Goal: Task Accomplishment & Management: Use online tool/utility

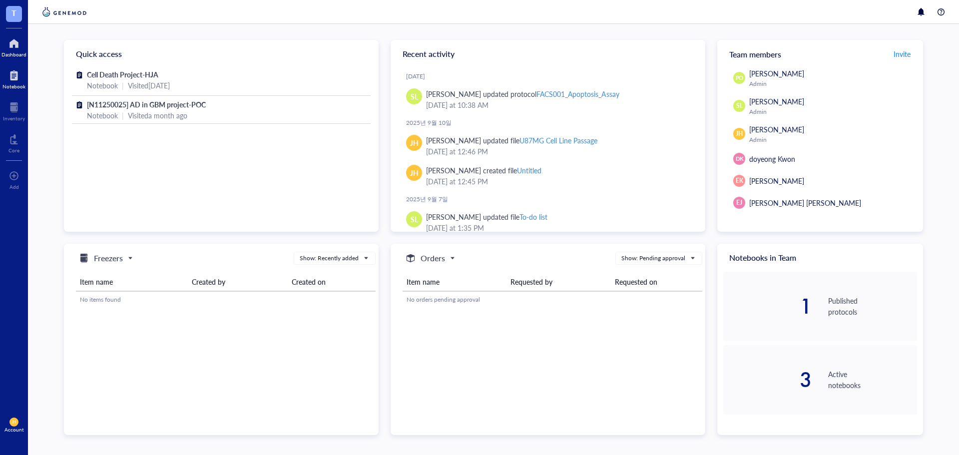
click at [20, 87] on div "Notebook" at bounding box center [13, 86] width 23 height 6
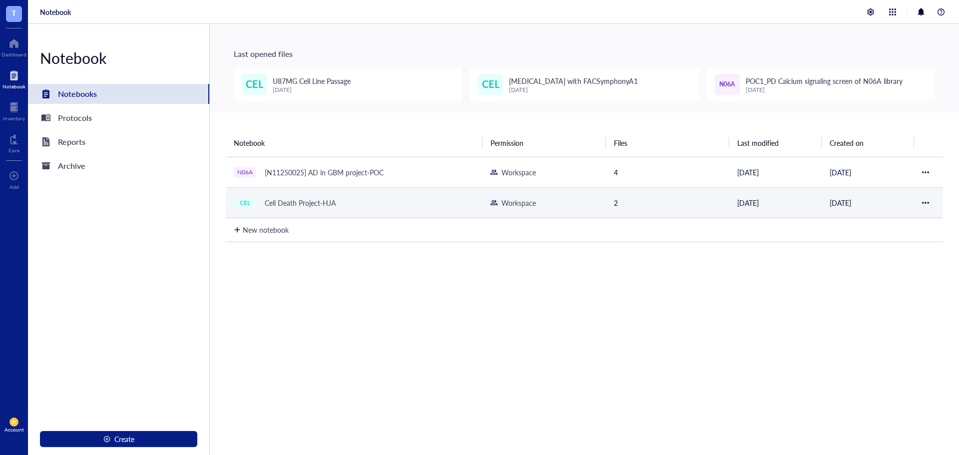
click at [420, 191] on td "CEL Cell Death Project-HJA" at bounding box center [354, 202] width 257 height 30
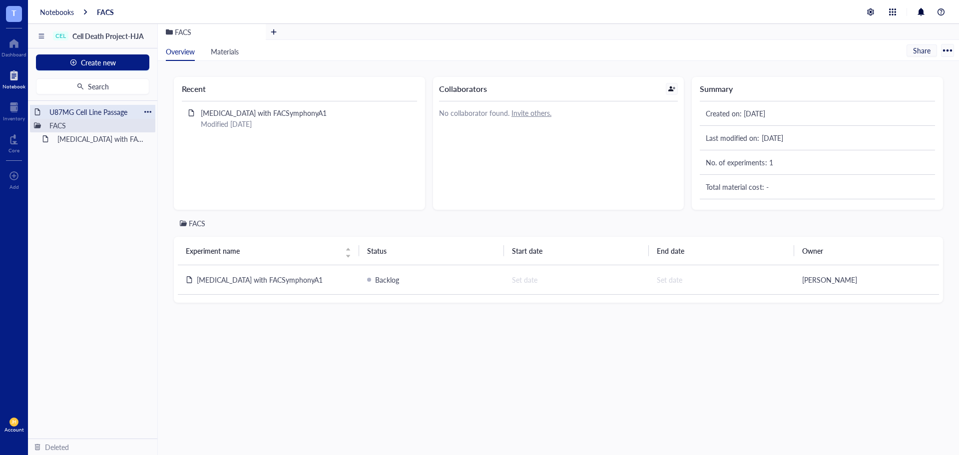
click at [92, 112] on div "U87MG Cell Line Passage" at bounding box center [92, 112] width 95 height 14
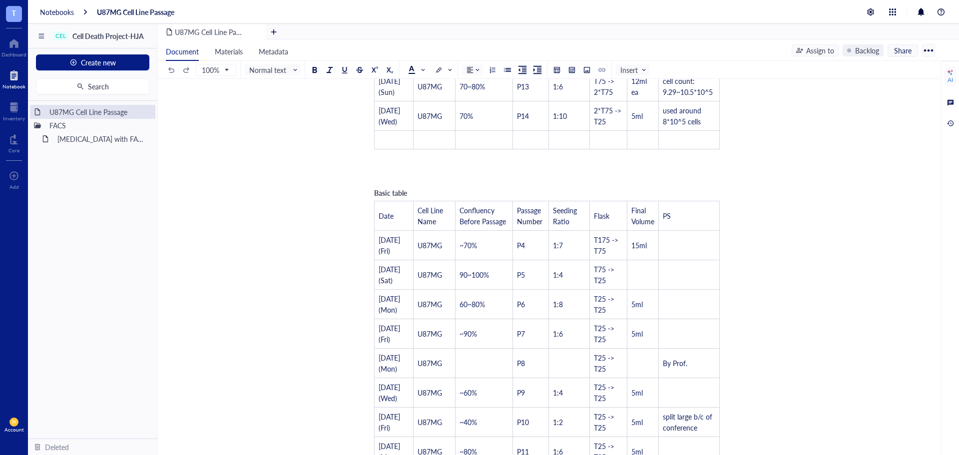
scroll to position [400, 0]
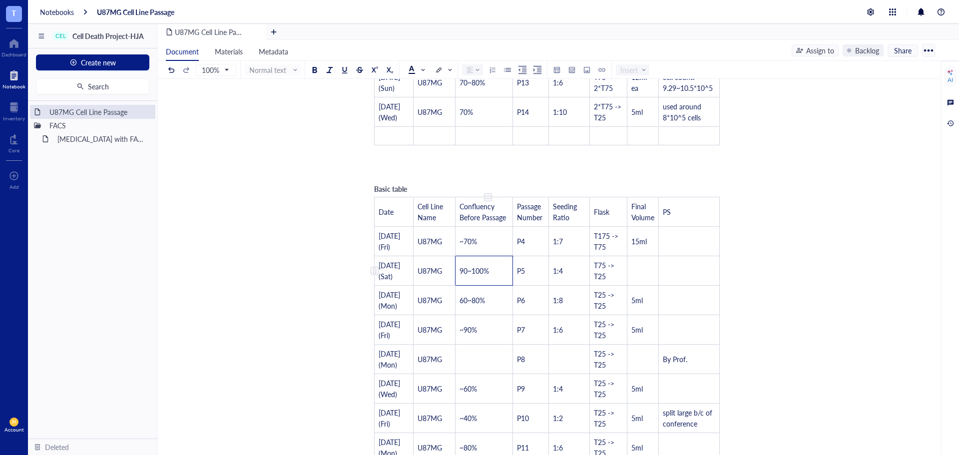
click at [465, 256] on td "90~100%" at bounding box center [484, 270] width 57 height 29
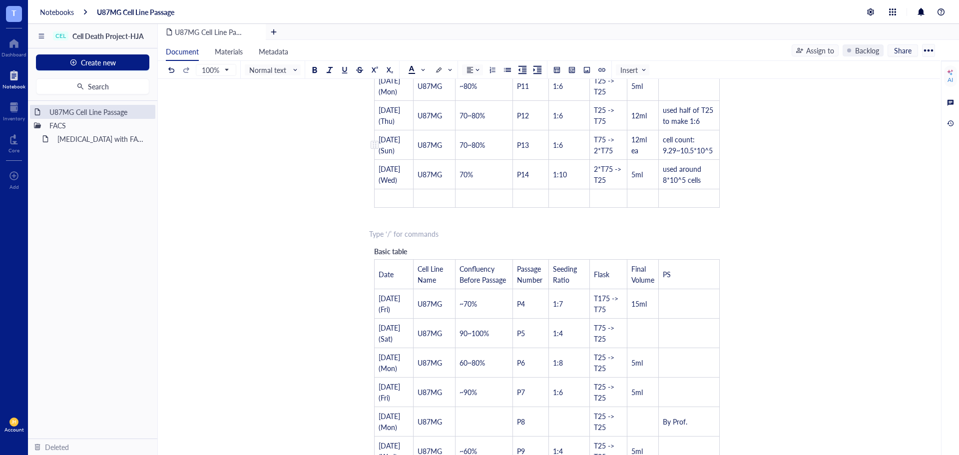
scroll to position [300, 0]
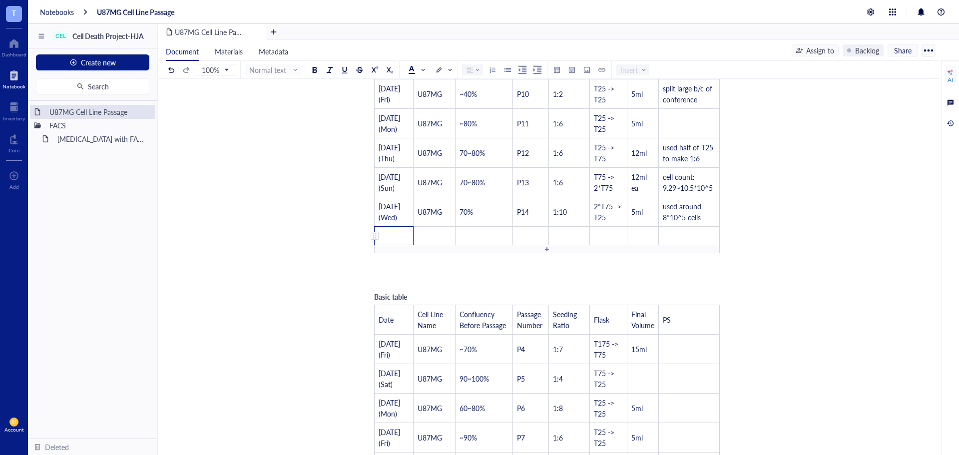
click at [399, 236] on td "﻿" at bounding box center [394, 236] width 39 height 18
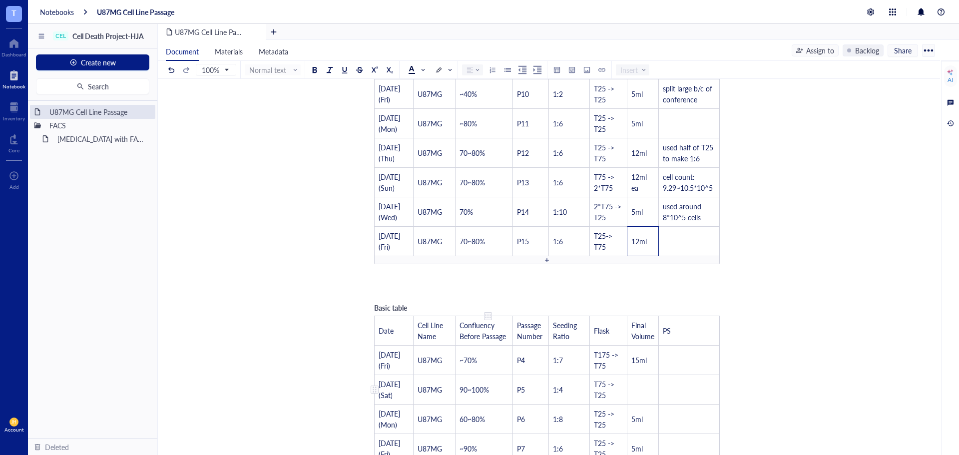
drag, startPoint x: 410, startPoint y: 306, endPoint x: 461, endPoint y: 379, distance: 89.3
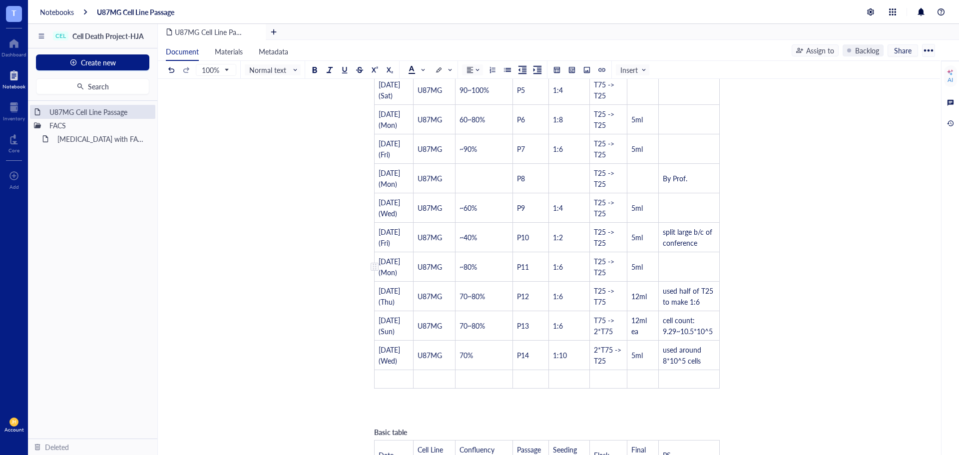
scroll to position [849, 0]
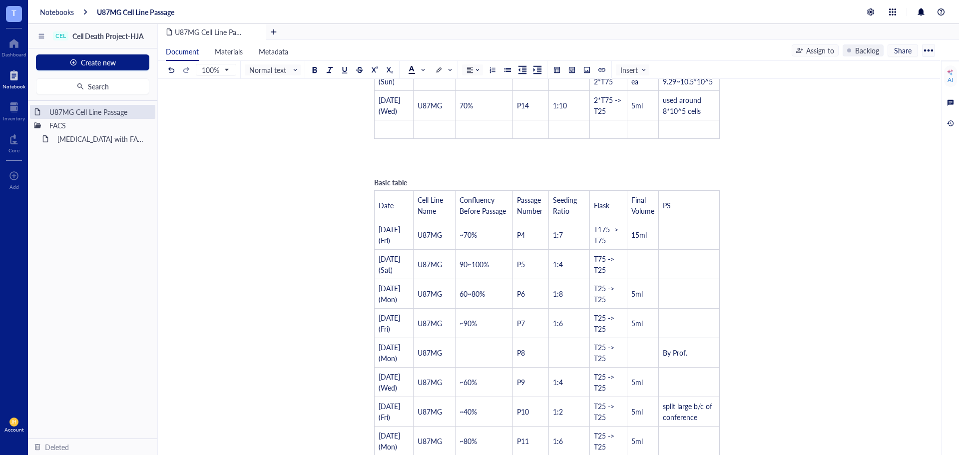
click at [392, 154] on div "﻿" at bounding box center [547, 151] width 356 height 10
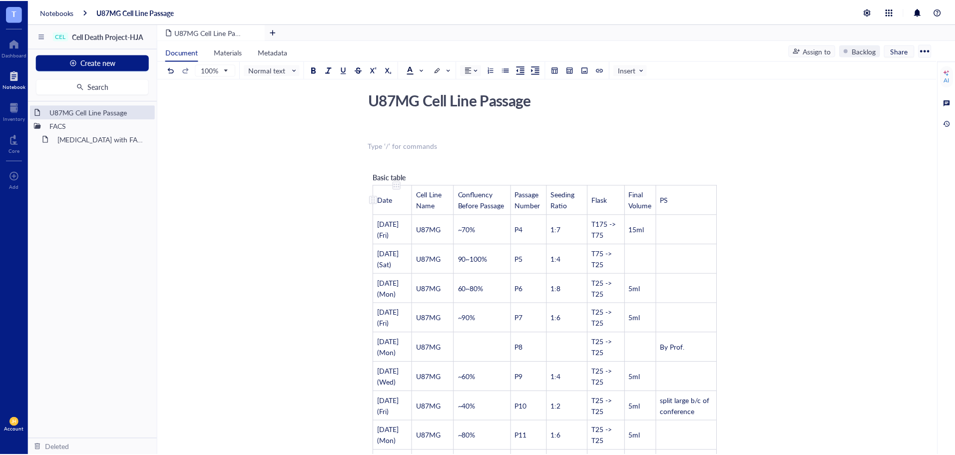
scroll to position [0, 0]
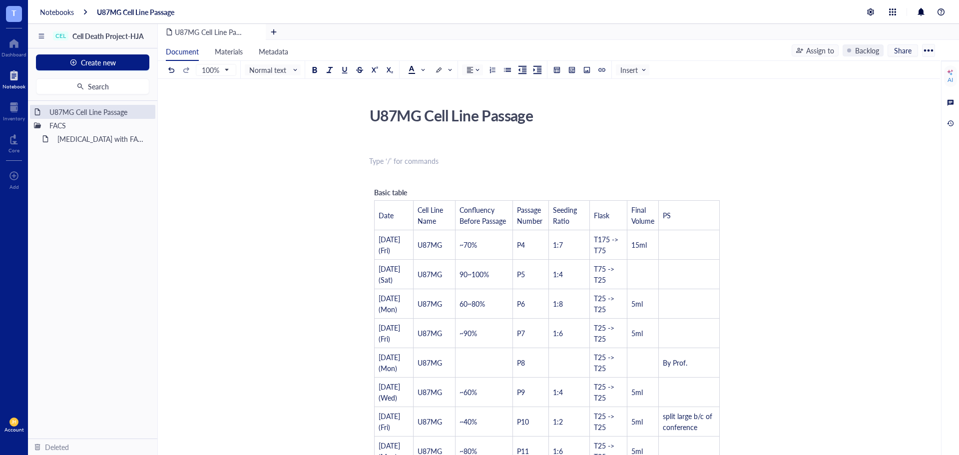
click at [94, 136] on div "[MEDICAL_DATA] with FACSymphonyA1" at bounding box center [96, 139] width 87 height 14
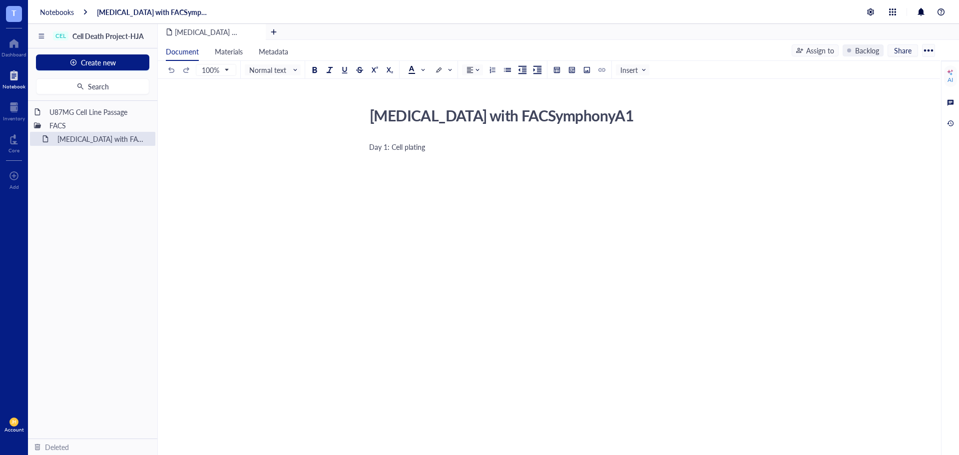
click at [388, 162] on div "﻿" at bounding box center [547, 161] width 356 height 10
drag, startPoint x: 435, startPoint y: 150, endPoint x: 350, endPoint y: 150, distance: 84.9
click at [350, 150] on div "[MEDICAL_DATA] with FACSymphonyA1 [MEDICAL_DATA] with FACSymphonyA1 Day 1: Cell…" at bounding box center [547, 225] width 779 height 245
click at [379, 144] on div "/" at bounding box center [547, 147] width 356 height 10
click at [148, 139] on div at bounding box center [147, 138] width 7 height 7
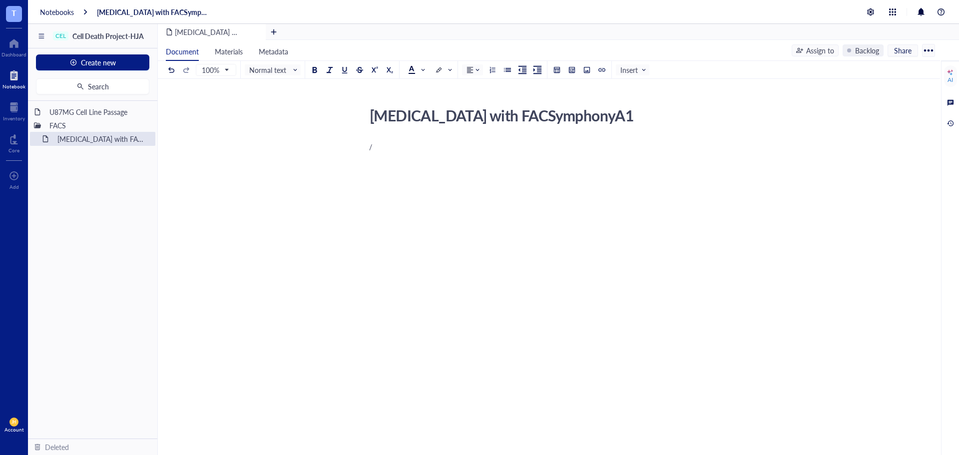
click at [186, 134] on div "[MEDICAL_DATA] with FACSymphonyA1 [MEDICAL_DATA] with FACSymphonyA1 / ﻿" at bounding box center [547, 225] width 779 height 245
click at [120, 139] on div "[MEDICAL_DATA] with FACSymphonyA1" at bounding box center [96, 139] width 87 height 14
click at [632, 66] on span "Insert" at bounding box center [634, 69] width 26 height 9
click at [660, 84] on div "File" at bounding box center [648, 87] width 46 height 9
click at [721, 162] on div "﻿ Upload a file" at bounding box center [547, 162] width 356 height 17
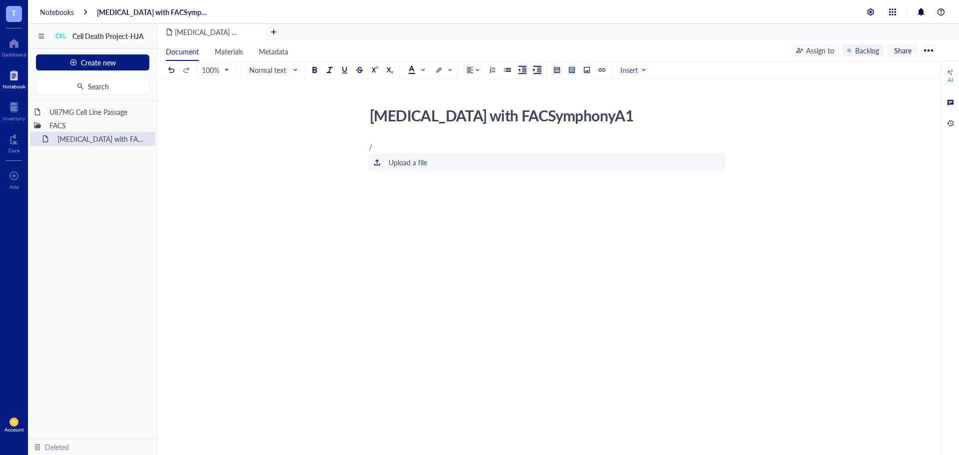
click at [452, 188] on div "/ ﻿ Upload a file ﻿" at bounding box center [547, 252] width 356 height 225
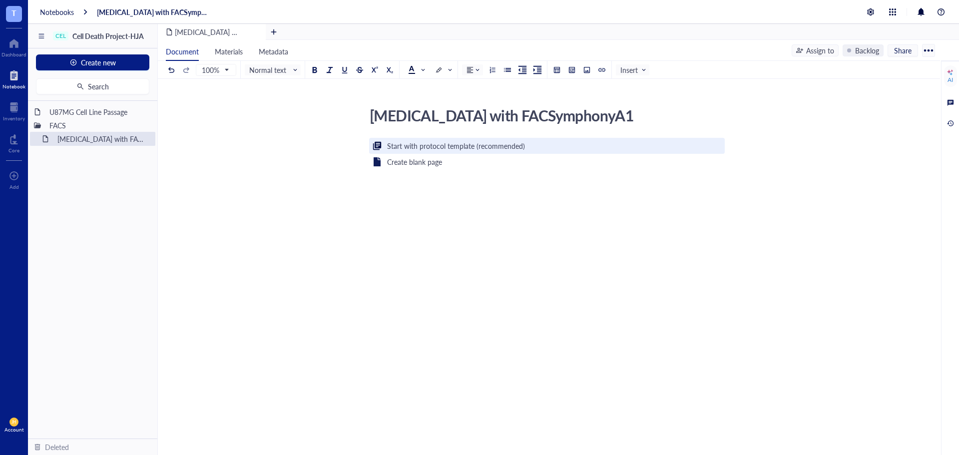
click at [445, 147] on div "Start with protocol template (recommended)" at bounding box center [456, 145] width 138 height 11
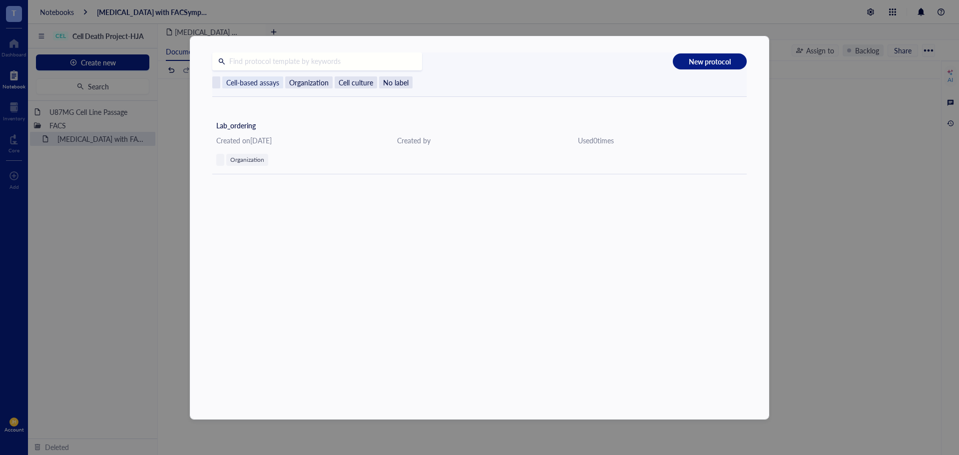
click at [275, 78] on span "Cell-based assays" at bounding box center [252, 82] width 61 height 12
click at [299, 82] on span "Organization" at bounding box center [308, 82] width 47 height 12
click at [149, 104] on div "New protocol Cell-based assays Organization Cell culture No label Lab_ordering …" at bounding box center [479, 227] width 959 height 455
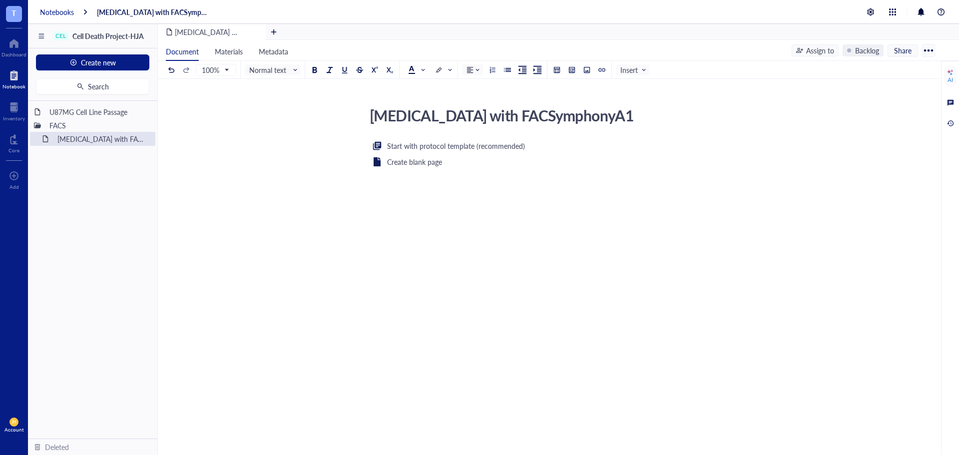
click at [53, 12] on div "Notebooks" at bounding box center [57, 11] width 34 height 9
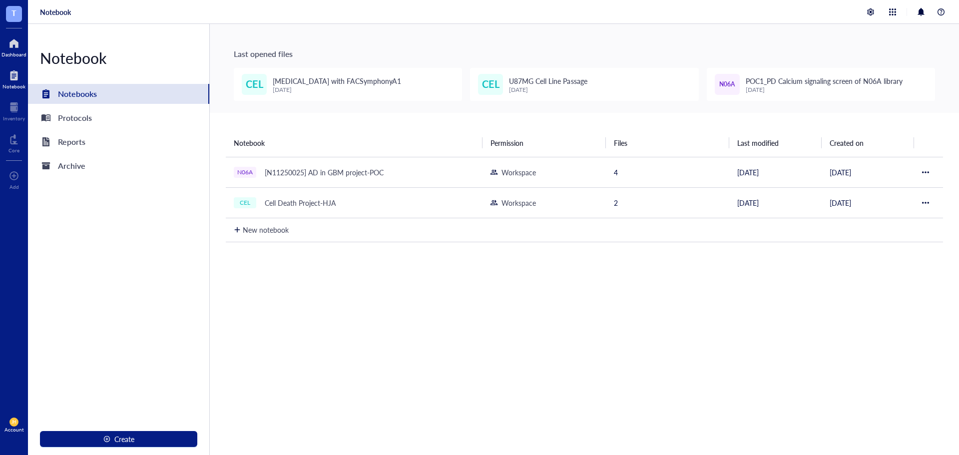
click at [19, 47] on div at bounding box center [13, 43] width 25 height 16
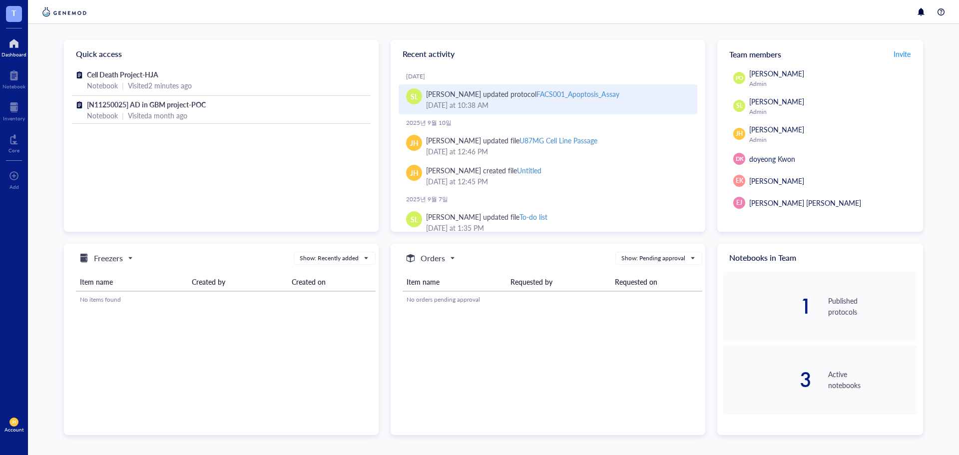
click at [540, 92] on div "FACS001_Apoptosis_Assay" at bounding box center [578, 94] width 82 height 10
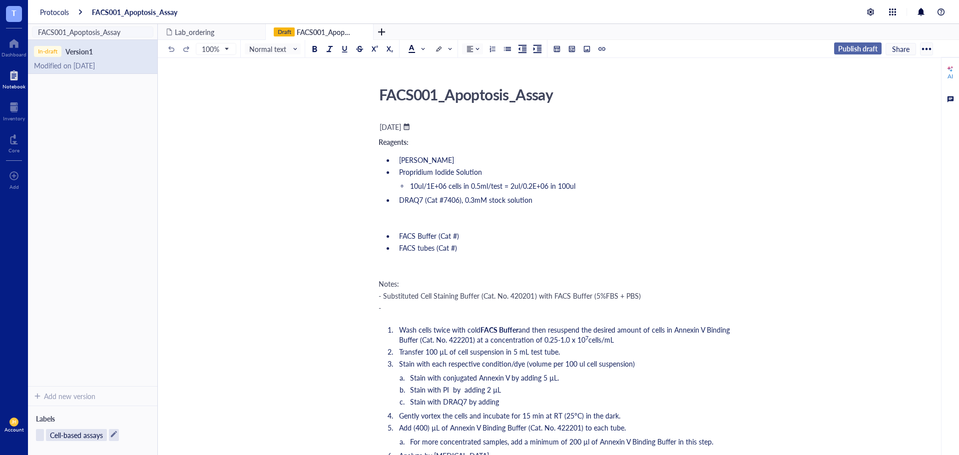
click at [850, 49] on span "Publish draft" at bounding box center [857, 48] width 39 height 9
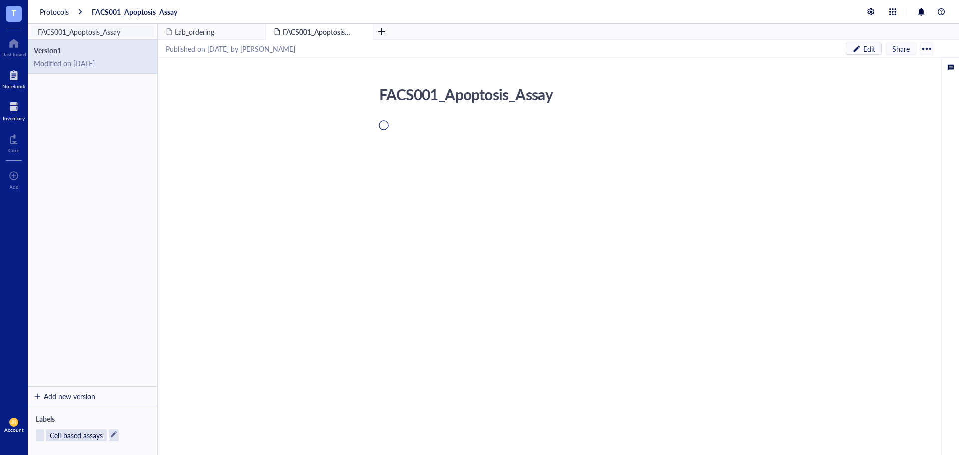
click at [14, 111] on div at bounding box center [14, 107] width 22 height 16
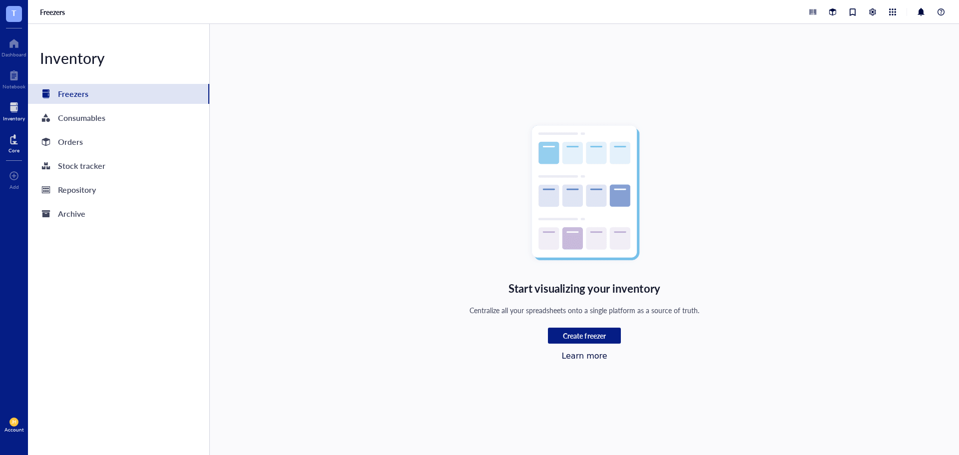
click at [15, 133] on div at bounding box center [13, 139] width 11 height 16
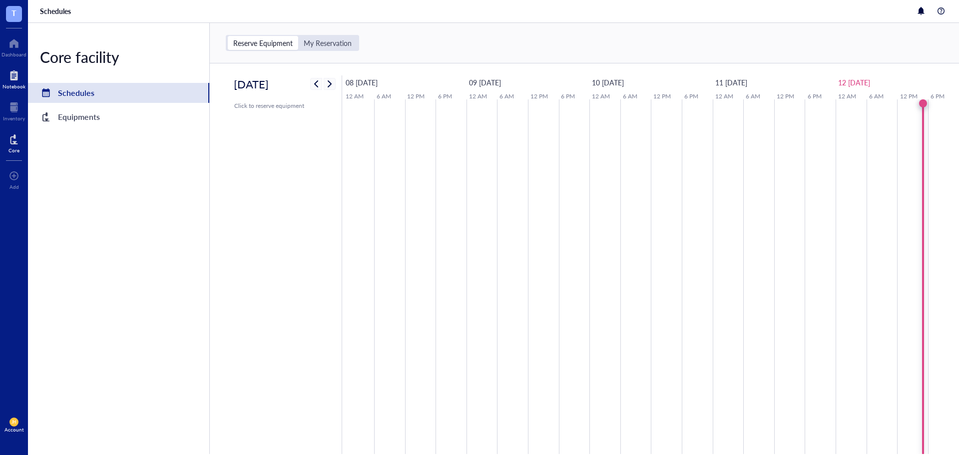
click at [18, 79] on div at bounding box center [13, 75] width 23 height 16
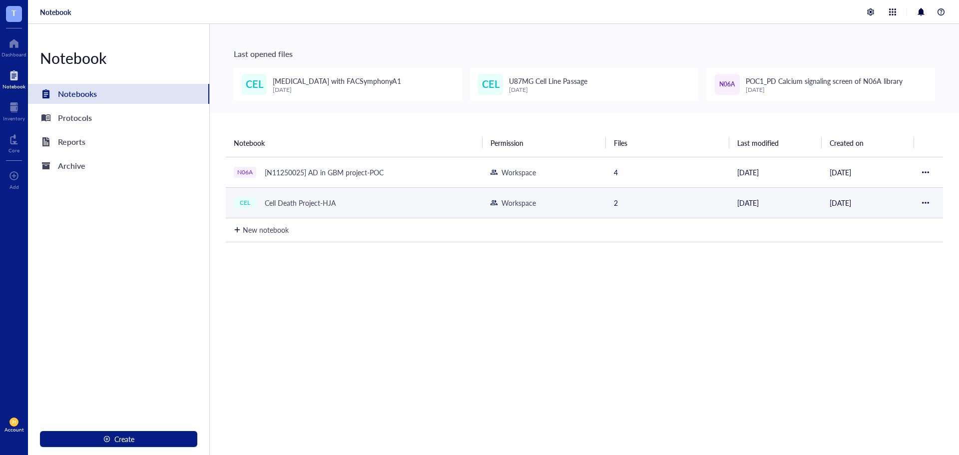
click at [496, 205] on div at bounding box center [494, 202] width 7 height 7
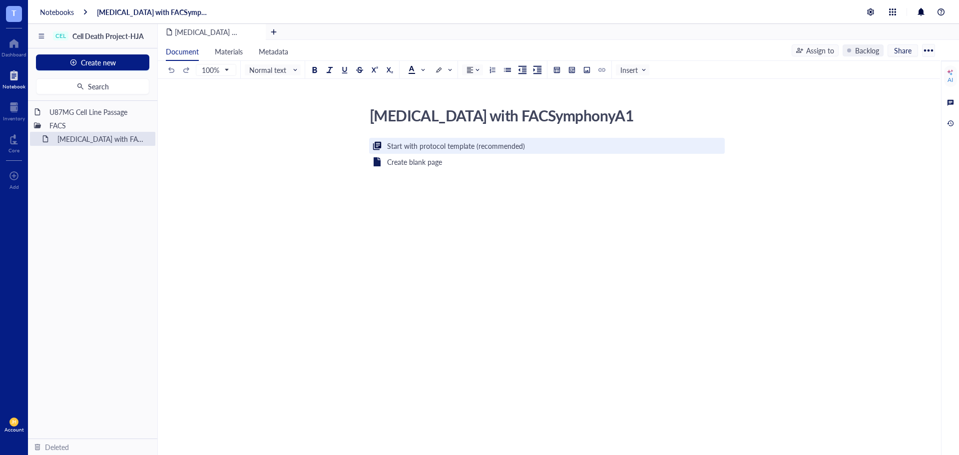
click at [418, 149] on div "Start with protocol template (recommended)" at bounding box center [456, 145] width 138 height 11
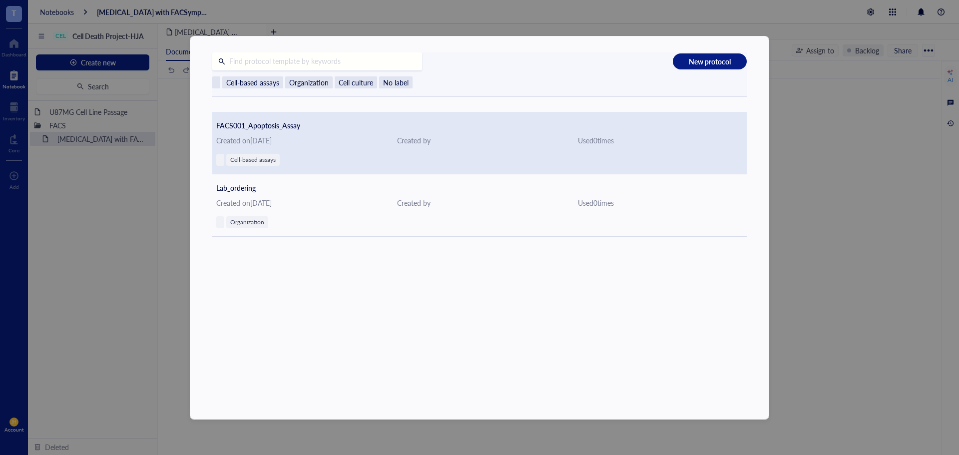
click at [416, 149] on div "FACS001_Apoptosis_Assay Created on [DATE] Created by Used 0 time [MEDICAL_DATA]…" at bounding box center [479, 143] width 535 height 62
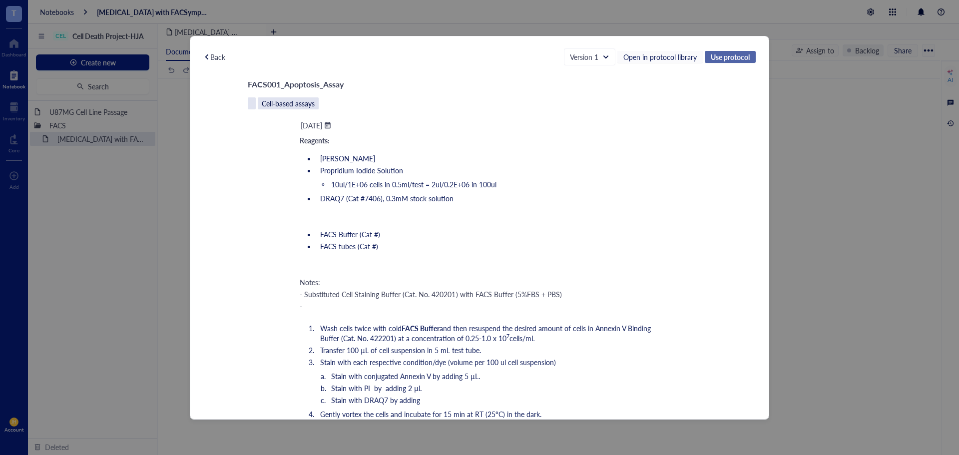
click at [740, 56] on span "Use protocol" at bounding box center [730, 56] width 39 height 9
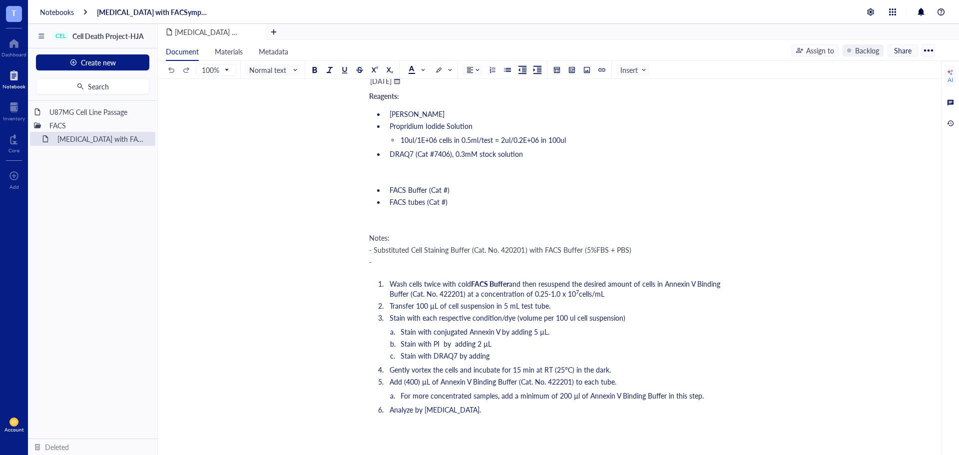
scroll to position [50, 0]
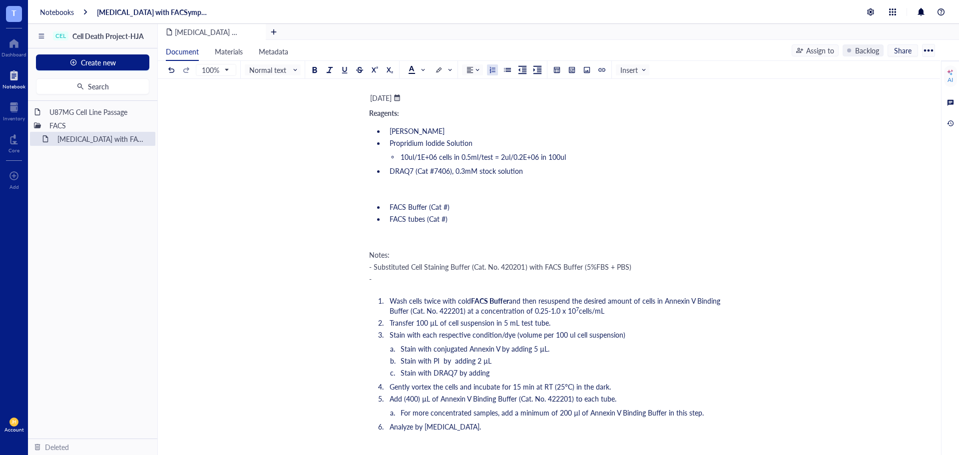
click at [513, 377] on li "Stain with DRAQ7 by adding" at bounding box center [563, 373] width 323 height 10
drag, startPoint x: 489, startPoint y: 361, endPoint x: 483, endPoint y: 361, distance: 5.5
click at [483, 361] on span "Stain with PI by adding 2 µL" at bounding box center [446, 361] width 91 height 10
copy span "µL"
click at [508, 372] on li "Stain with DRAQ7 by adding 1" at bounding box center [563, 373] width 323 height 10
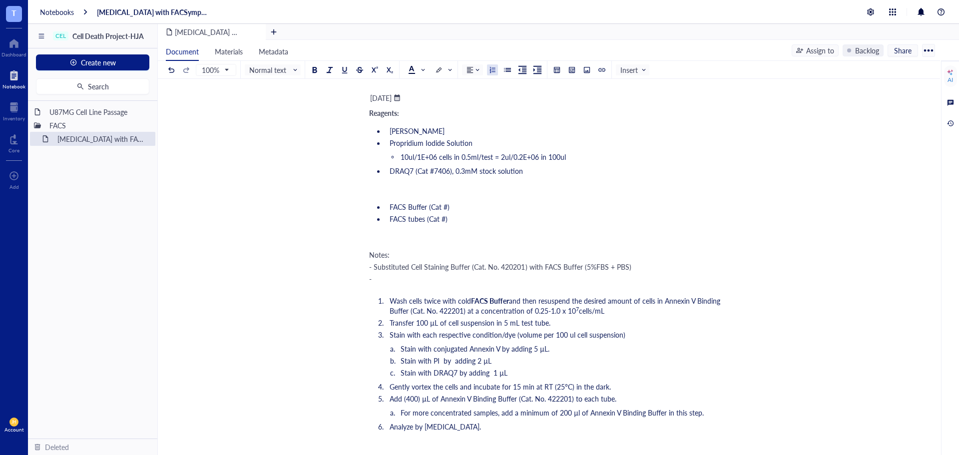
click at [494, 374] on span "Stain with DRAQ7 by adding 1 µL" at bounding box center [454, 373] width 107 height 10
